Goal: Answer question/provide support: Share knowledge or assist other users

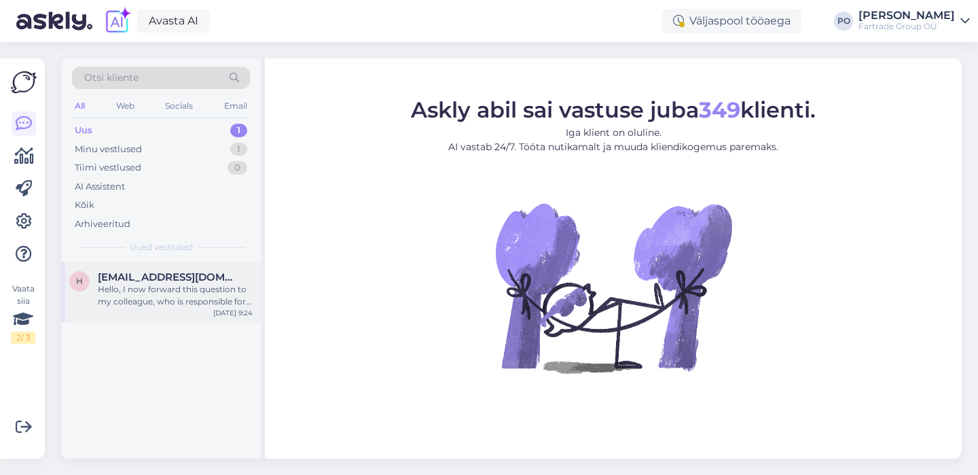
click at [180, 291] on div "Hello, I now forward this question to my colleague, who is responsible for this…" at bounding box center [175, 295] width 155 height 24
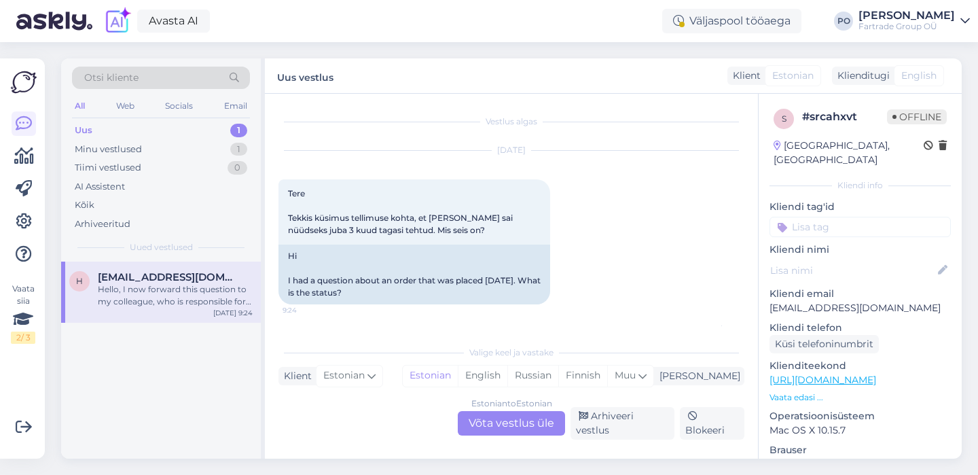
scroll to position [103, 0]
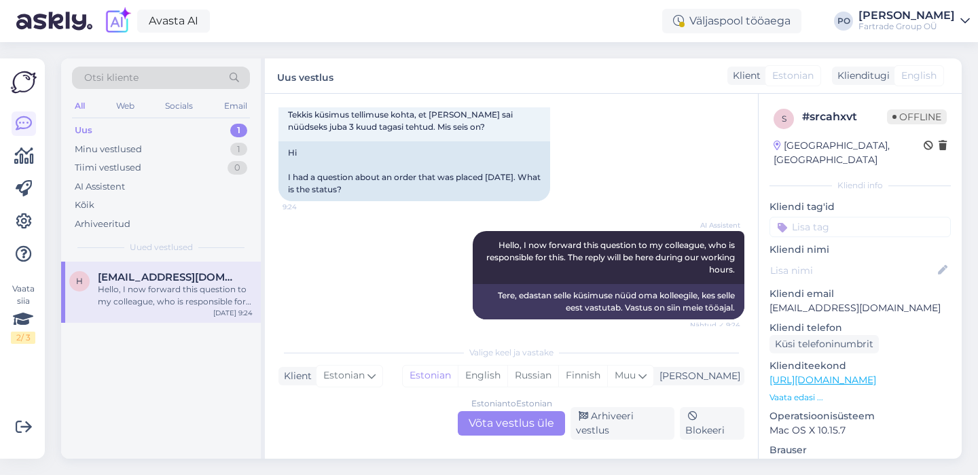
click at [383, 302] on div "AI Assistent Hello, I now forward this question to my colleague, who is respons…" at bounding box center [511, 275] width 466 height 118
click at [135, 130] on div "Uus 1" at bounding box center [161, 130] width 178 height 19
click at [151, 151] on div "Minu vestlused 1" at bounding box center [161, 149] width 178 height 19
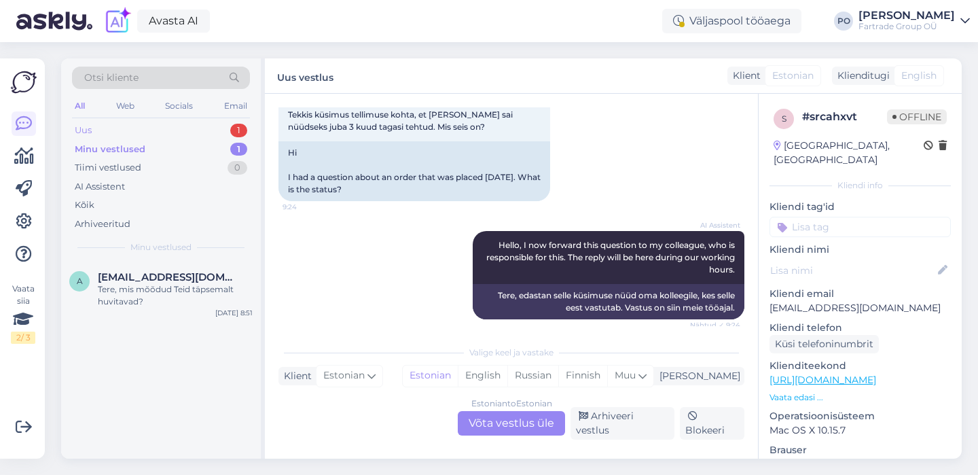
click at [130, 130] on div "Uus 1" at bounding box center [161, 130] width 178 height 19
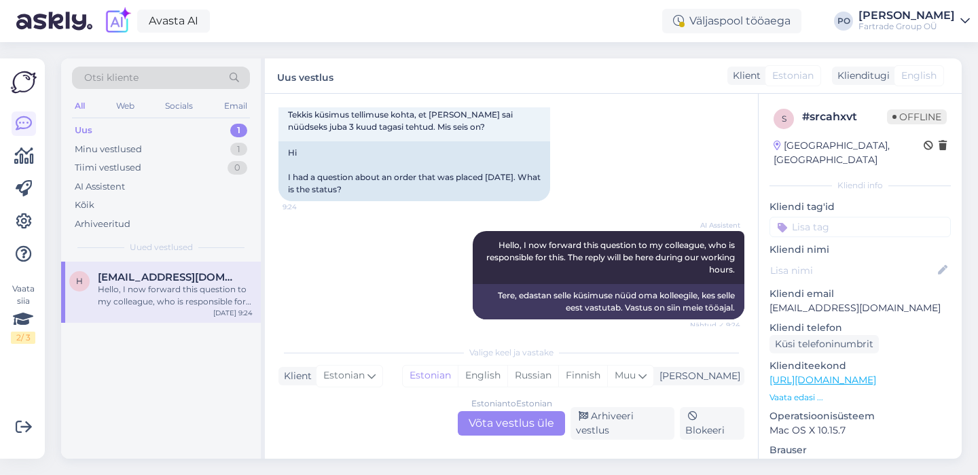
click at [157, 128] on div "Uus 1" at bounding box center [161, 130] width 178 height 19
click at [785, 391] on p "Vaata edasi ..." at bounding box center [859, 397] width 181 height 12
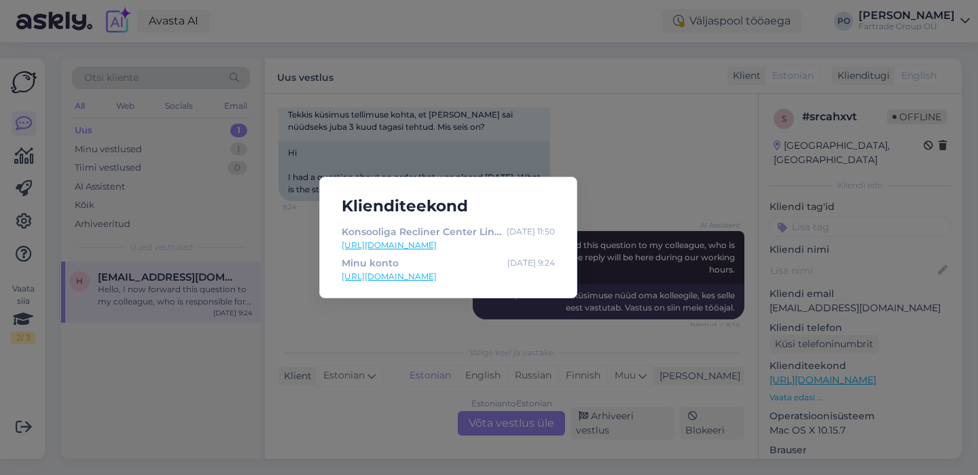
click at [650, 156] on div "Klienditeekond Konsooliga Recliner Center Line • Mugavad recliner diivanid [DAT…" at bounding box center [489, 237] width 978 height 475
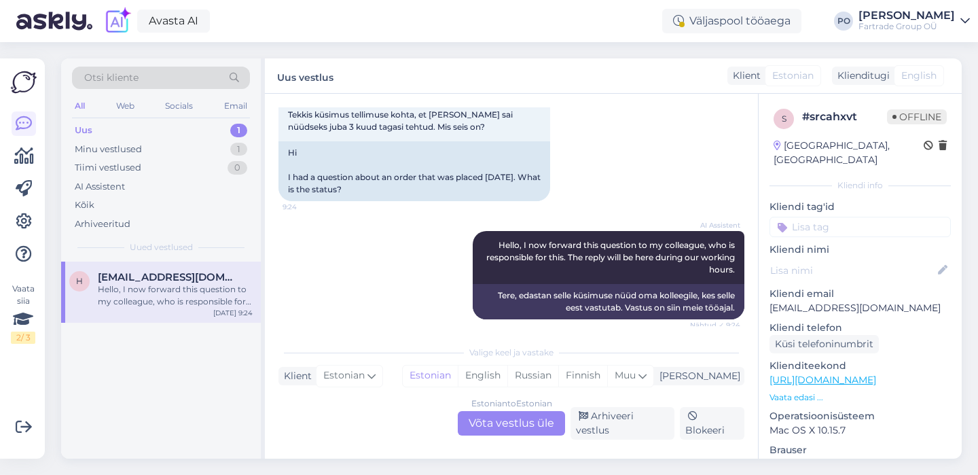
click at [532, 429] on div "Estonian to Estonian Võta vestlus üle" at bounding box center [511, 423] width 107 height 24
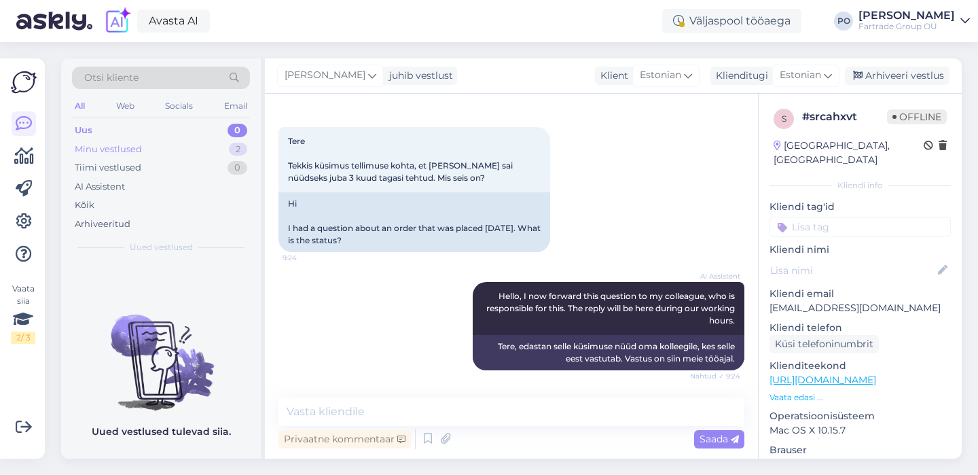
click at [144, 153] on div "Minu vestlused 2" at bounding box center [161, 149] width 178 height 19
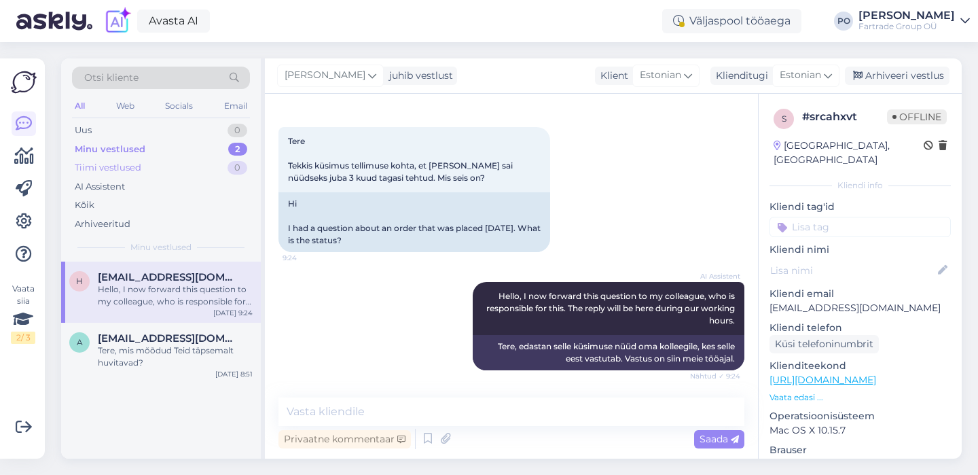
click at [138, 168] on div "Tiimi vestlused" at bounding box center [108, 168] width 67 height 14
